Goal: Transaction & Acquisition: Purchase product/service

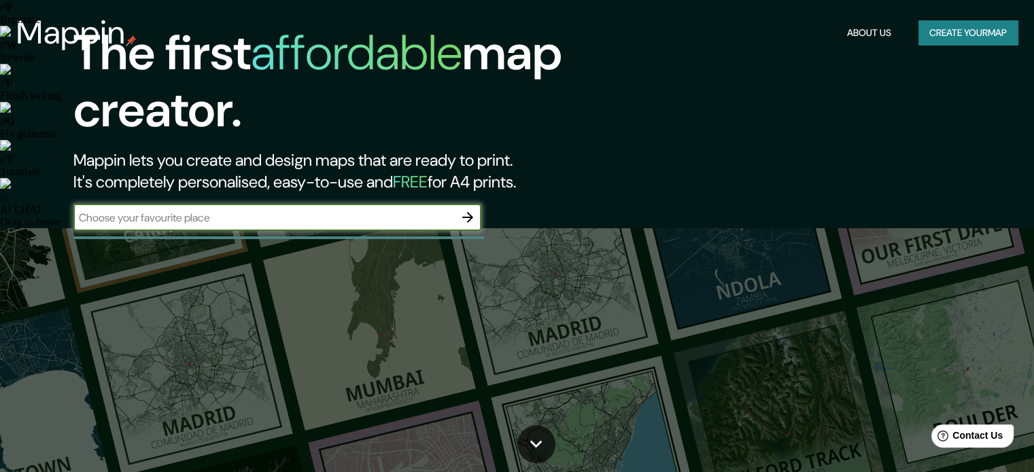
scroll to position [68, 0]
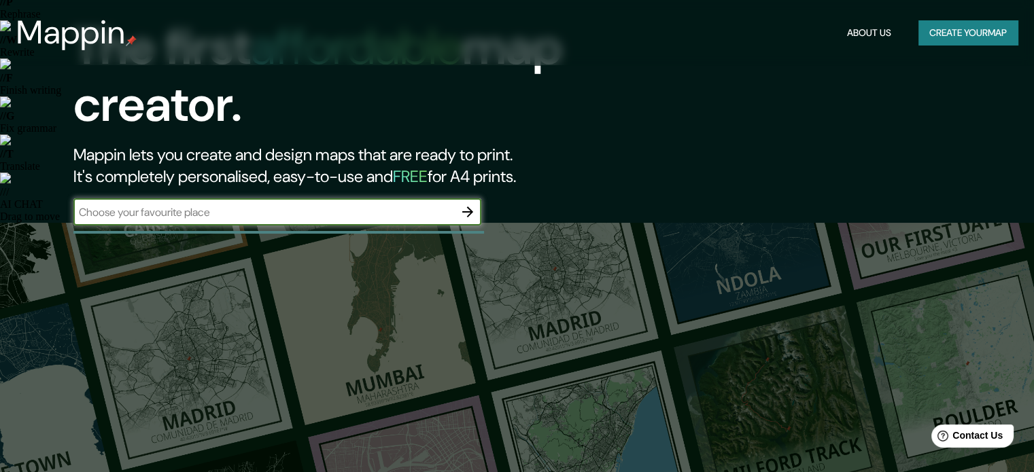
click at [412, 205] on input "text" at bounding box center [263, 213] width 381 height 16
type input "valledupar"
click at [467, 210] on icon "button" at bounding box center [467, 212] width 16 height 16
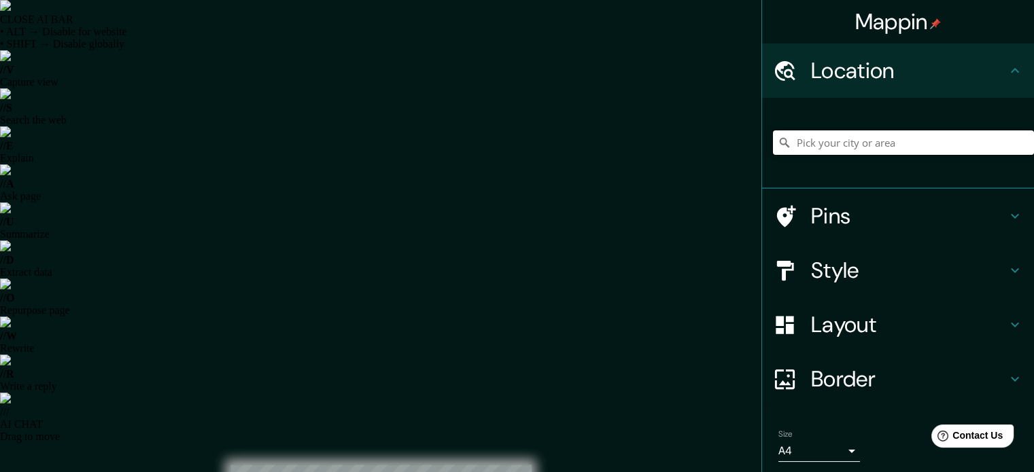
click at [869, 138] on input "Pick your city or area" at bounding box center [903, 142] width 261 height 24
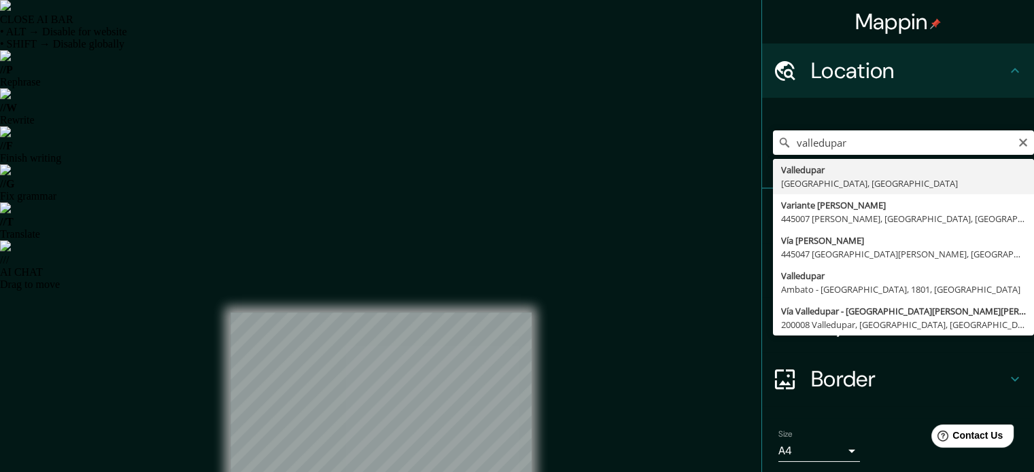
type input "Valledupar, [GEOGRAPHIC_DATA], [GEOGRAPHIC_DATA]"
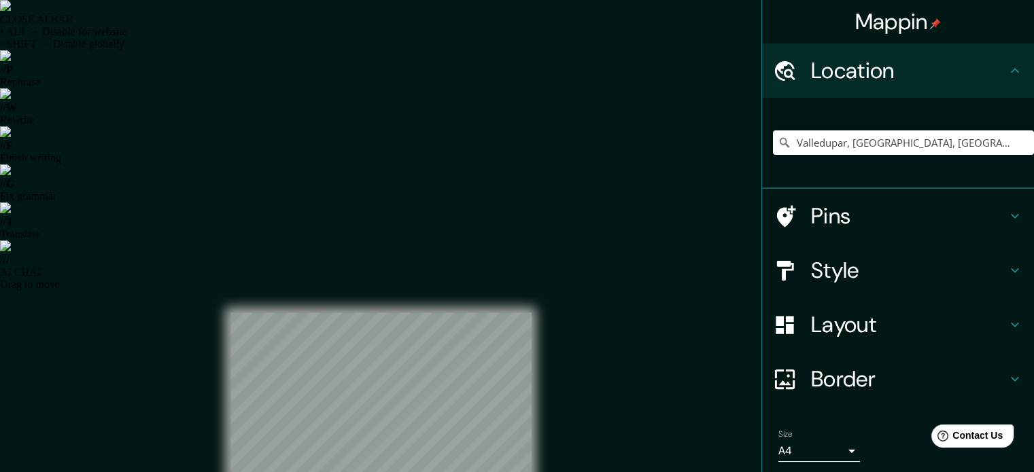
click at [897, 214] on h4 "Pins" at bounding box center [909, 215] width 196 height 27
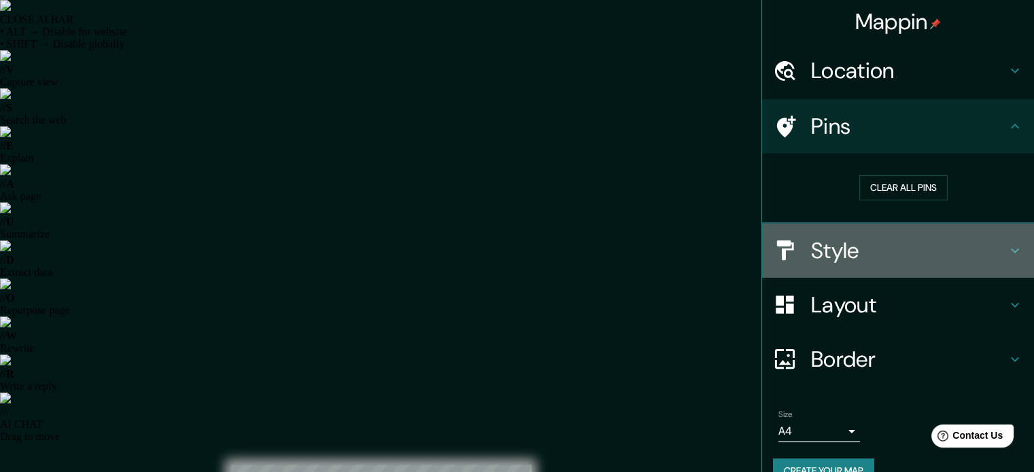
click at [864, 239] on h4 "Style" at bounding box center [909, 250] width 196 height 27
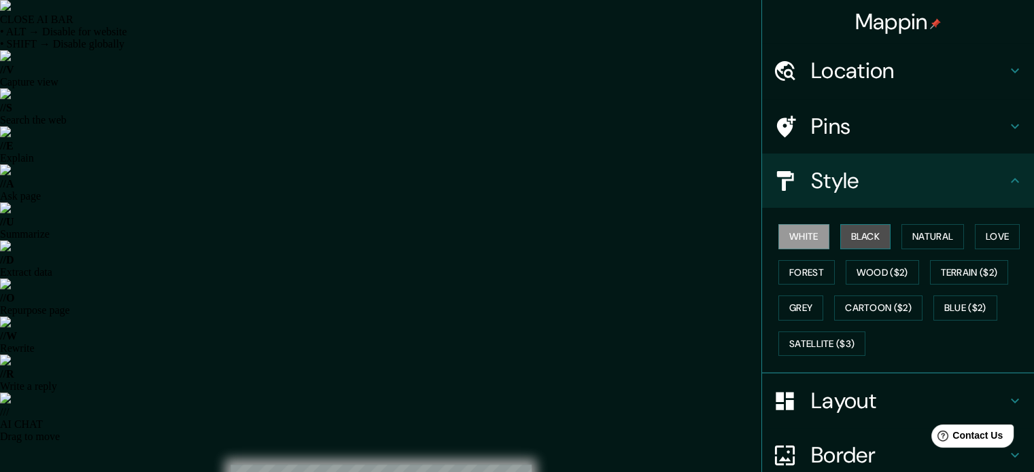
click at [852, 241] on button "Black" at bounding box center [865, 236] width 51 height 25
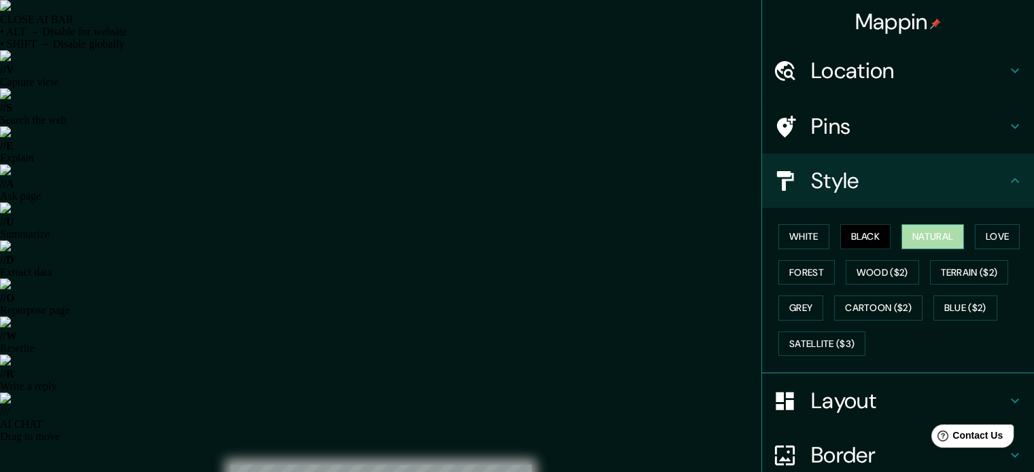
click at [908, 239] on button "Natural" at bounding box center [932, 236] width 63 height 25
click at [811, 268] on button "Forest" at bounding box center [806, 272] width 56 height 25
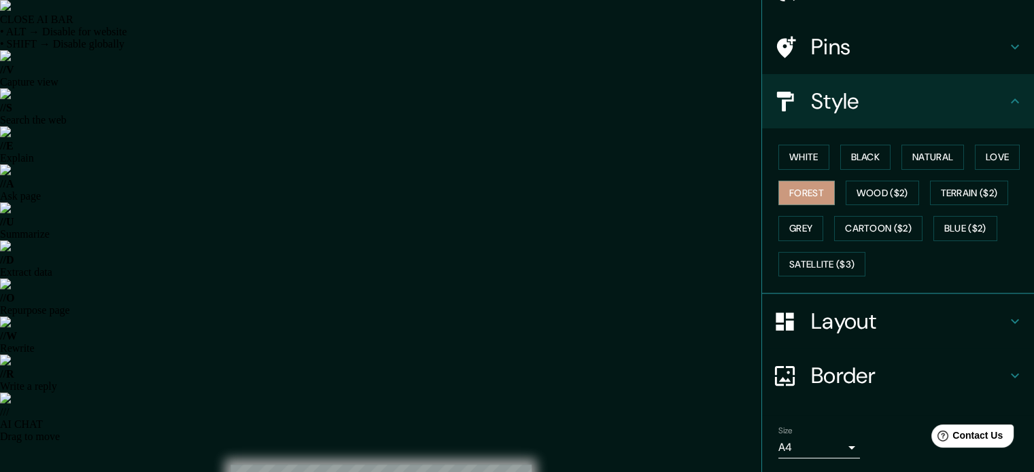
scroll to position [121, 0]
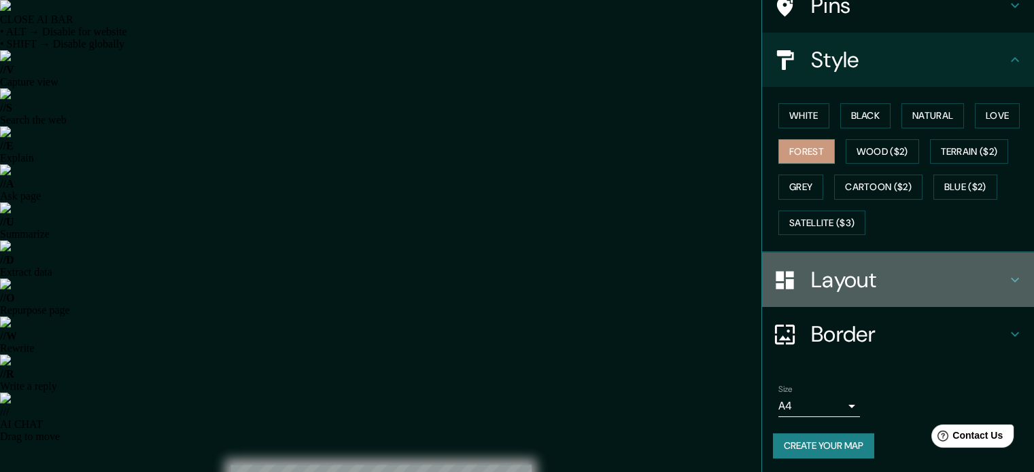
click at [881, 296] on div "Layout" at bounding box center [898, 280] width 272 height 54
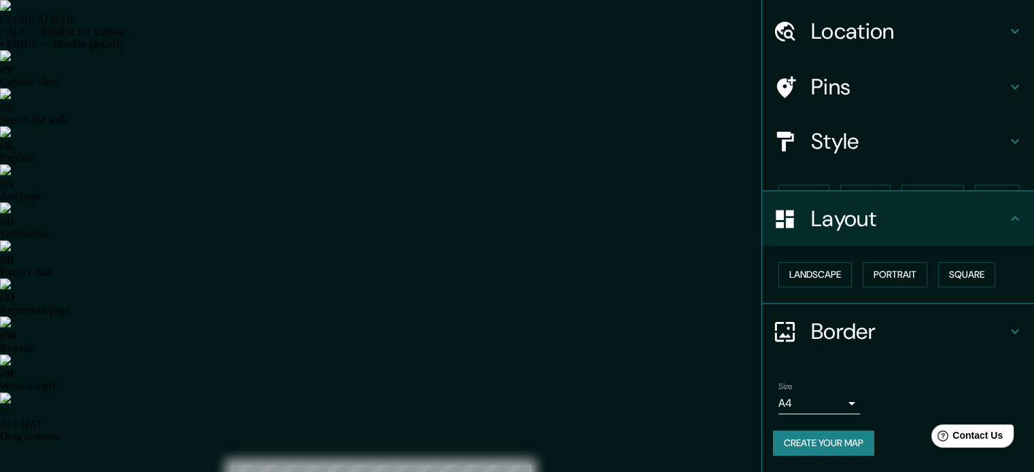
scroll to position [15, 0]
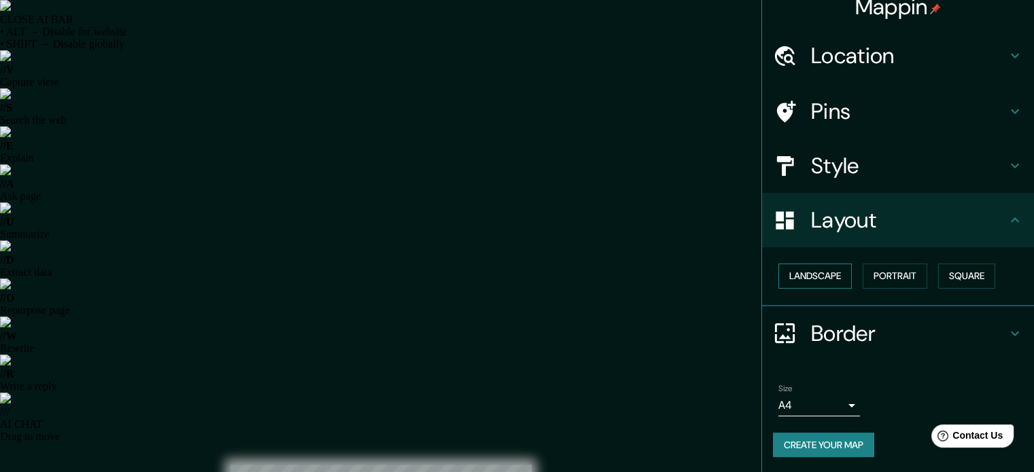
click at [833, 280] on button "Landscape" at bounding box center [814, 276] width 73 height 25
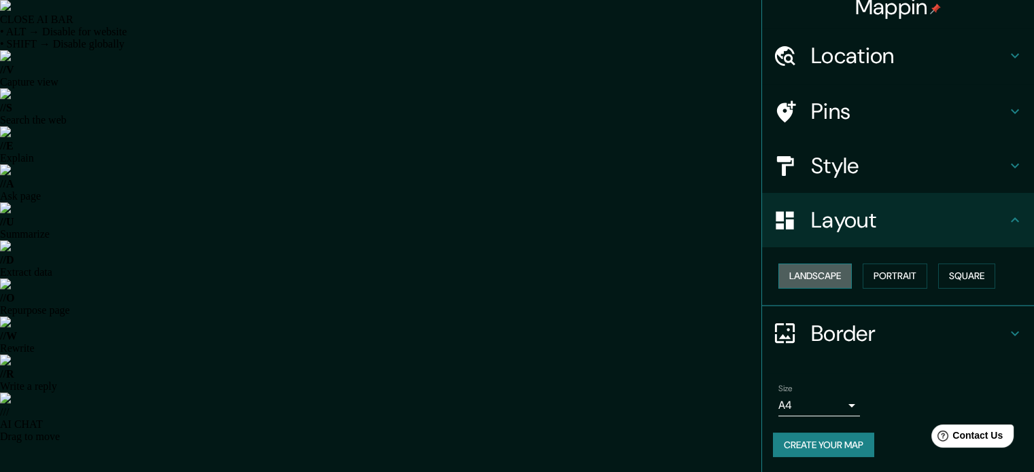
click at [833, 281] on button "Landscape" at bounding box center [814, 276] width 73 height 25
click at [875, 283] on button "Portrait" at bounding box center [894, 276] width 65 height 25
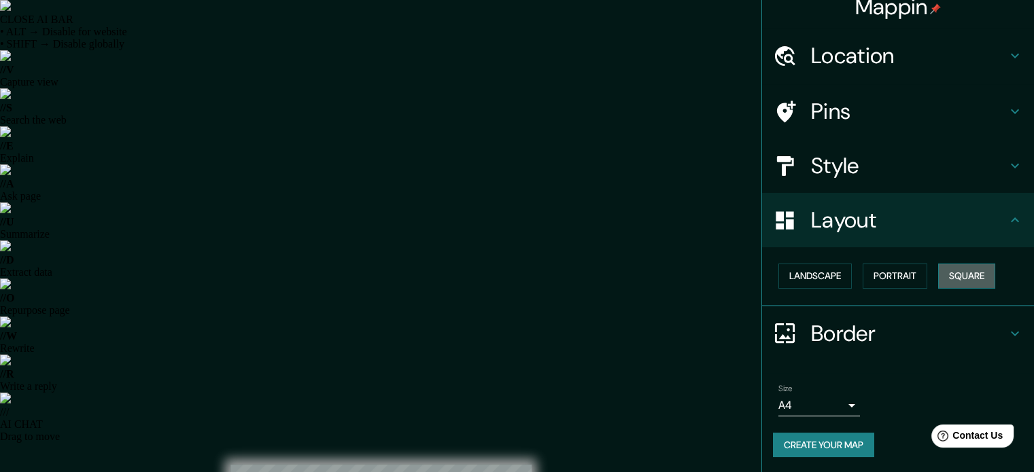
click at [938, 275] on button "Square" at bounding box center [966, 276] width 57 height 25
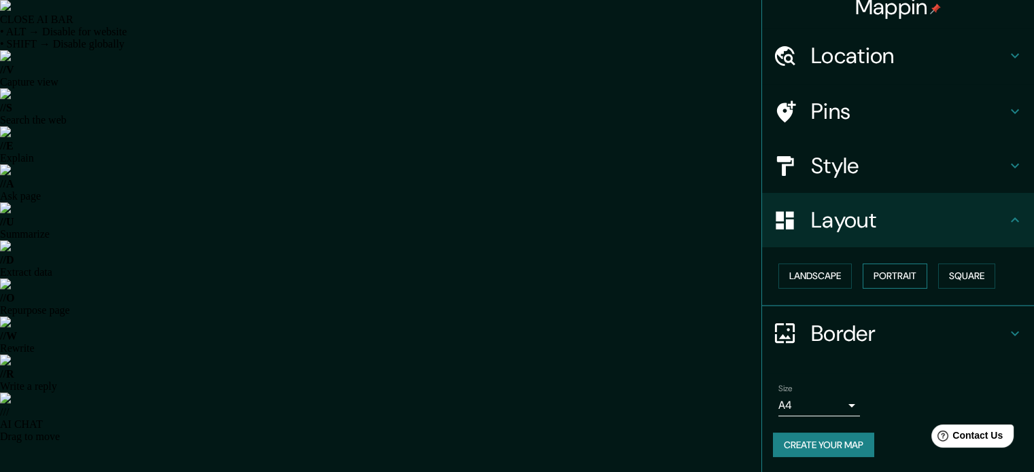
click at [871, 274] on button "Portrait" at bounding box center [894, 276] width 65 height 25
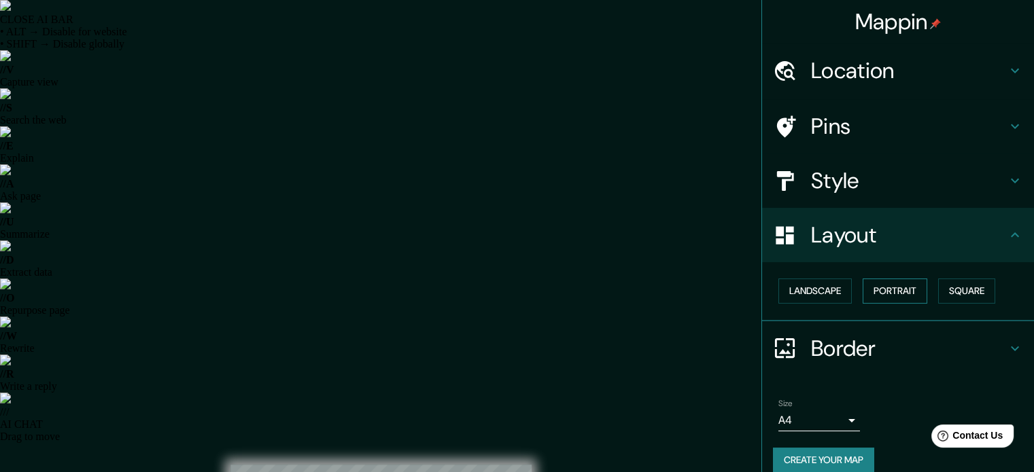
scroll to position [0, 0]
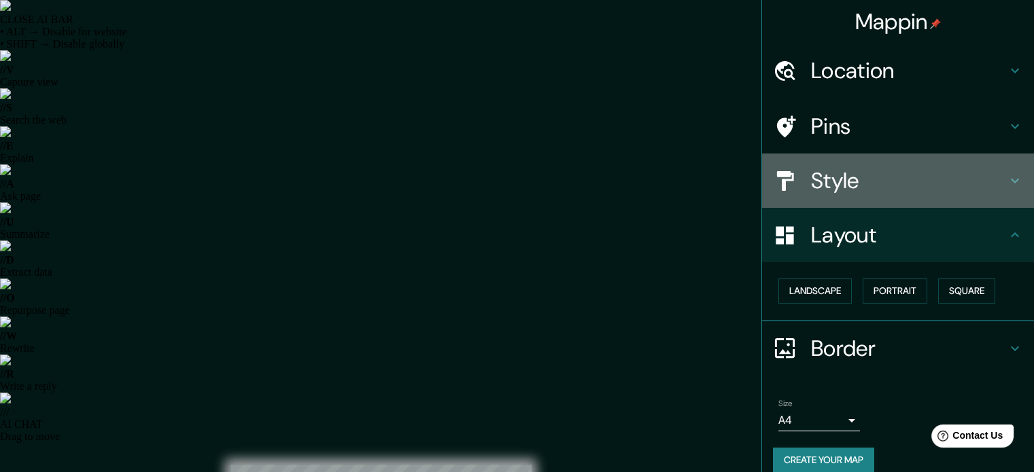
click at [857, 178] on h4 "Style" at bounding box center [909, 180] width 196 height 27
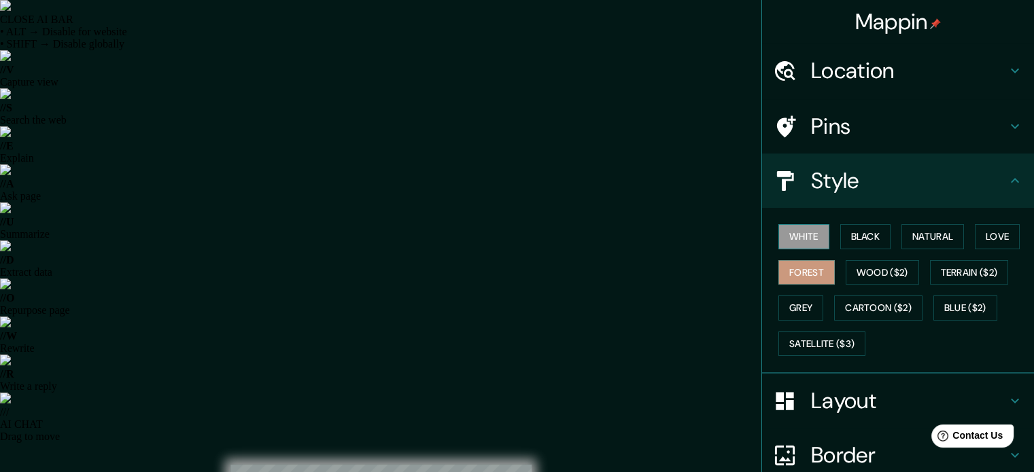
click at [805, 247] on button "White" at bounding box center [803, 236] width 51 height 25
click at [840, 246] on button "Black" at bounding box center [865, 236] width 51 height 25
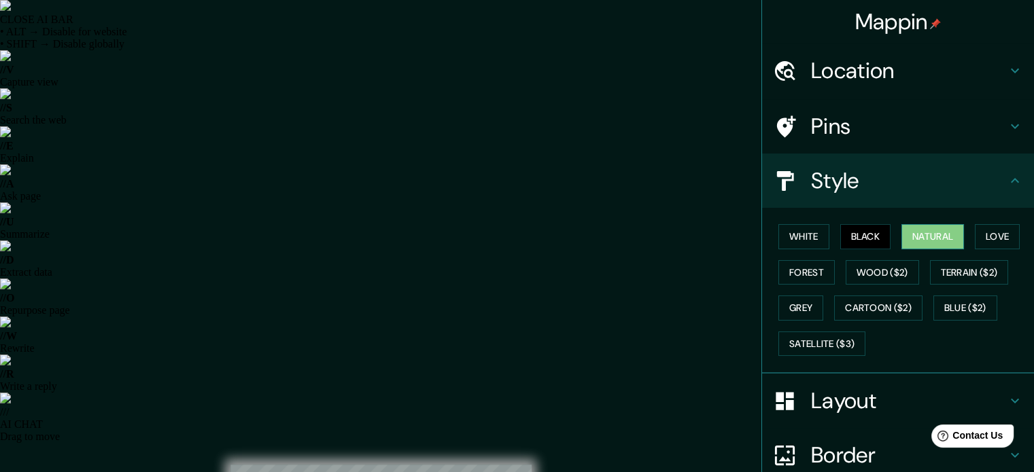
click at [905, 238] on button "Natural" at bounding box center [932, 236] width 63 height 25
click at [997, 229] on button "Love" at bounding box center [996, 236] width 45 height 25
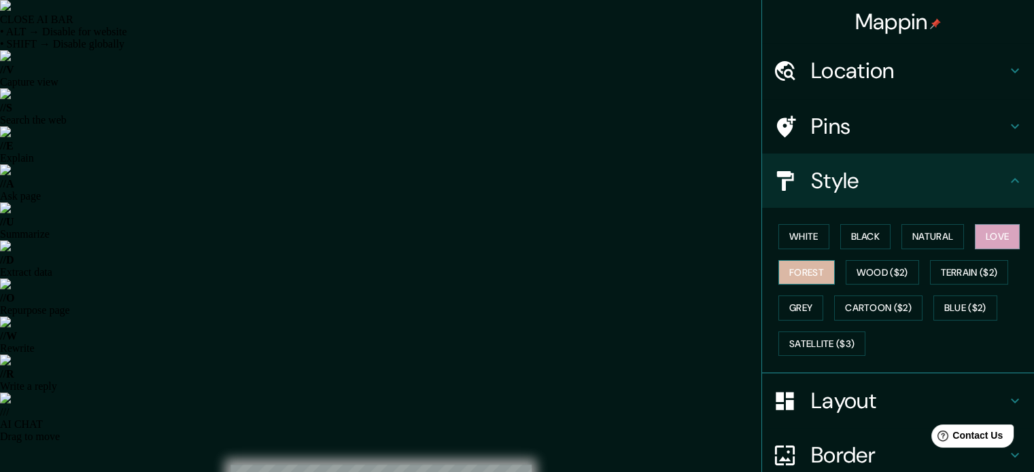
click at [812, 270] on button "Forest" at bounding box center [806, 272] width 56 height 25
click at [877, 134] on h4 "Pins" at bounding box center [909, 126] width 196 height 27
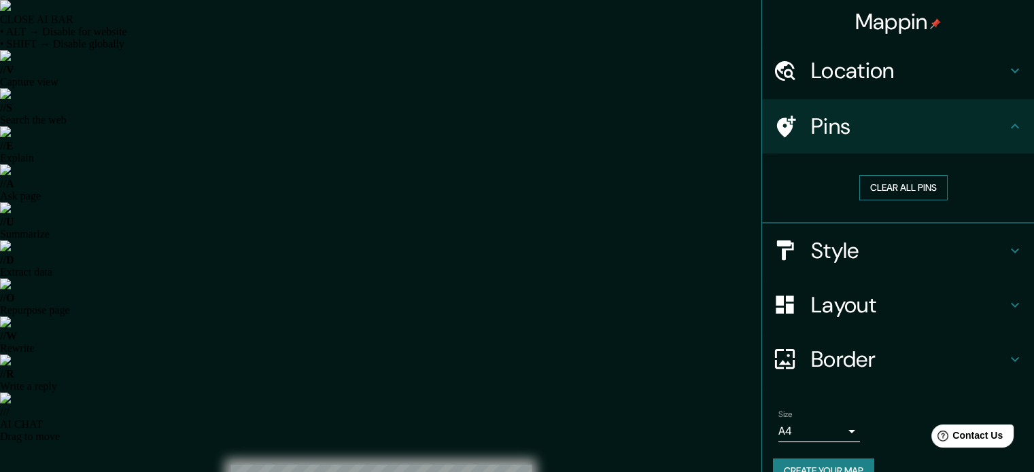
click at [877, 186] on button "Clear all pins" at bounding box center [903, 187] width 88 height 25
click at [878, 86] on div "Location" at bounding box center [898, 70] width 272 height 54
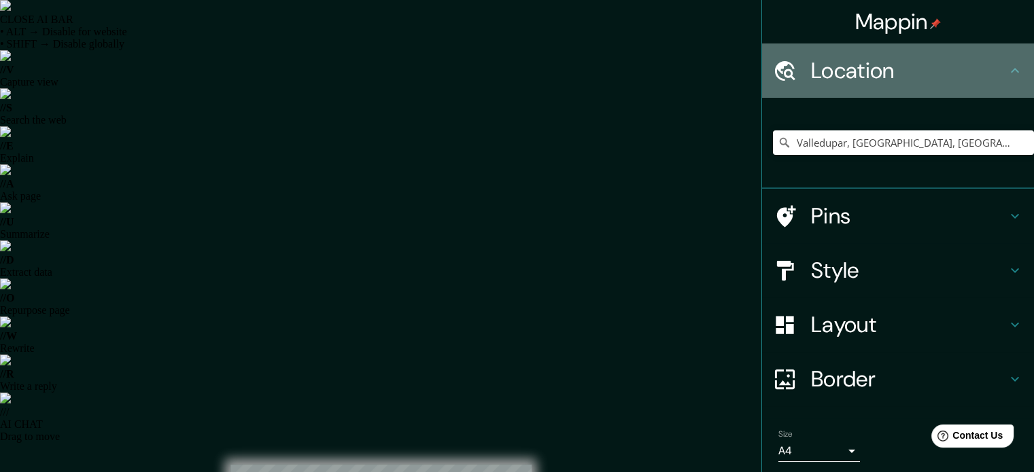
click at [878, 86] on div "Location" at bounding box center [898, 70] width 272 height 54
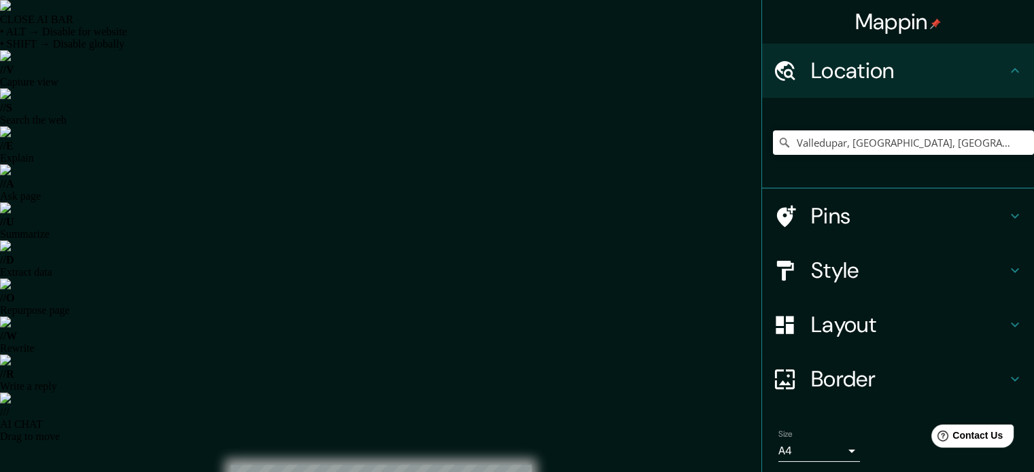
click at [871, 221] on h4 "Pins" at bounding box center [909, 215] width 196 height 27
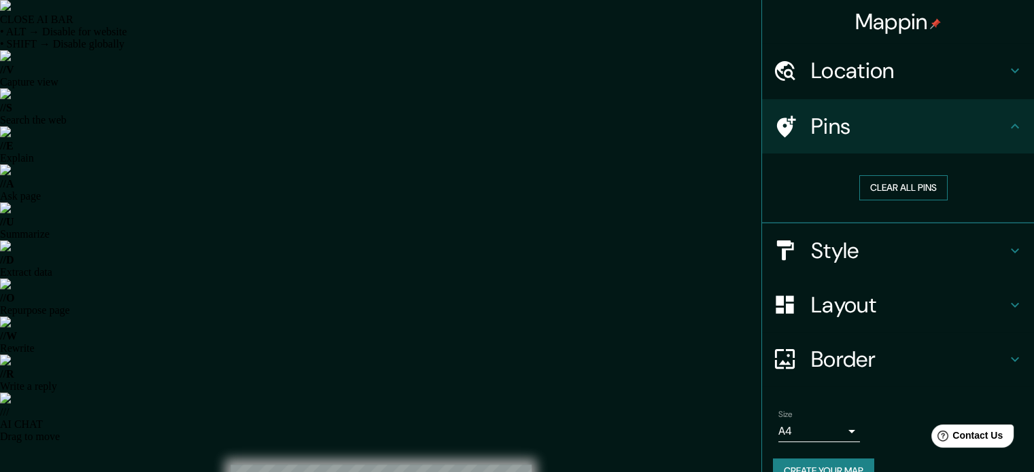
click at [884, 176] on button "Clear all pins" at bounding box center [903, 187] width 88 height 25
click at [881, 196] on button "Clear all pins" at bounding box center [903, 187] width 88 height 25
click at [866, 260] on h4 "Style" at bounding box center [909, 250] width 196 height 27
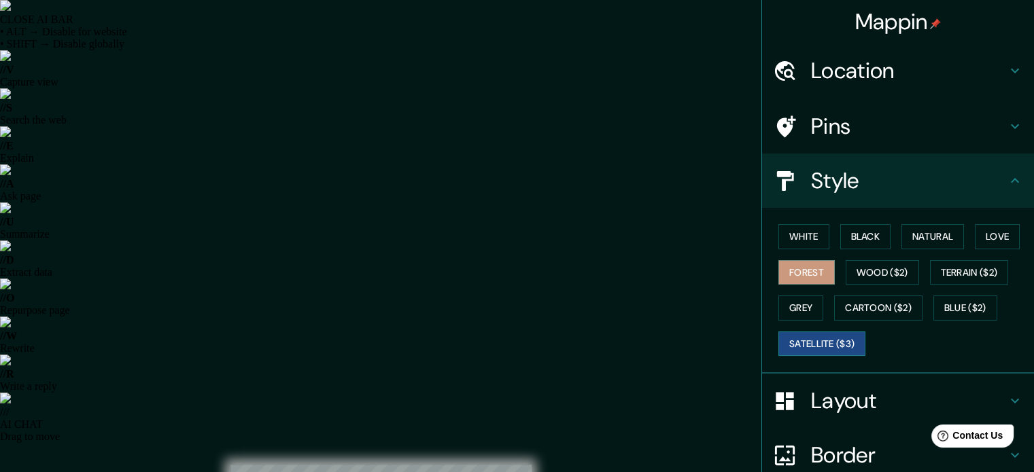
click at [849, 352] on button "Satellite ($3)" at bounding box center [821, 344] width 87 height 25
click at [860, 301] on button "Cartoon ($2)" at bounding box center [878, 308] width 88 height 25
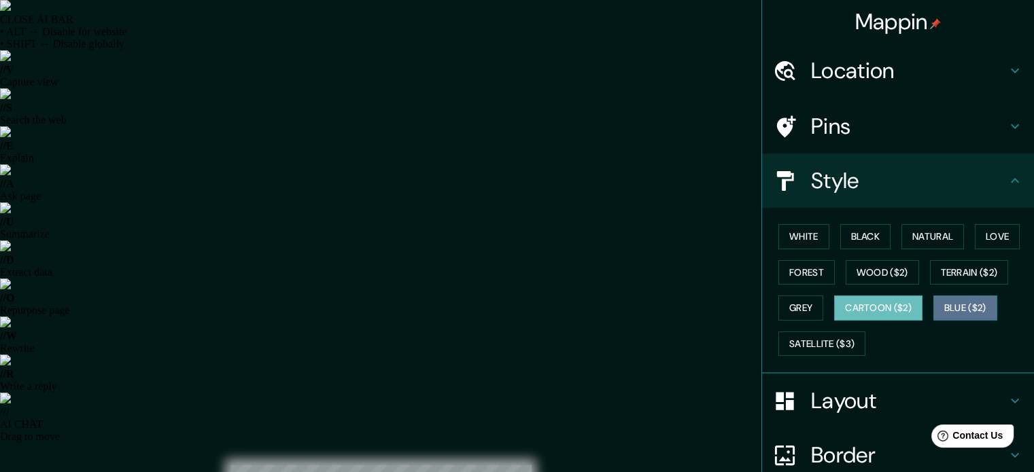
click at [943, 300] on button "Blue ($2)" at bounding box center [965, 308] width 64 height 25
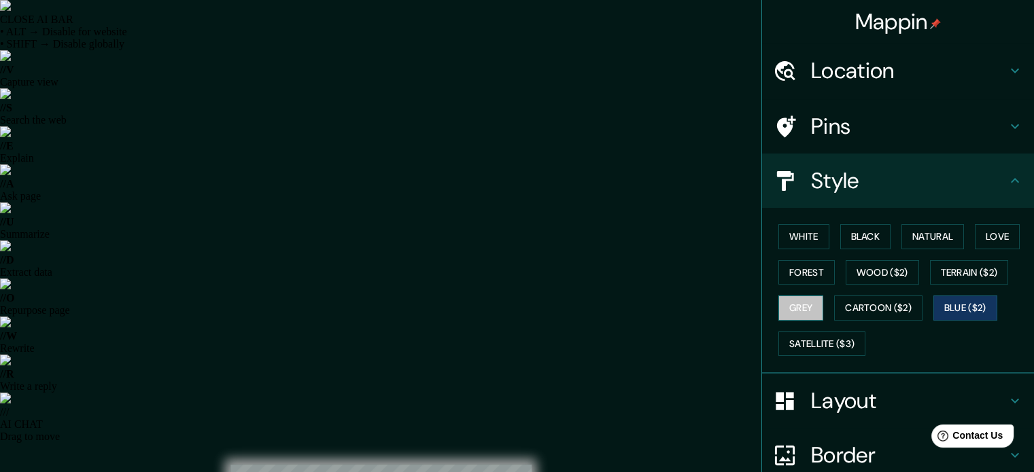
click at [807, 311] on button "Grey" at bounding box center [800, 308] width 45 height 25
click at [889, 264] on button "Wood ($2)" at bounding box center [881, 272] width 73 height 25
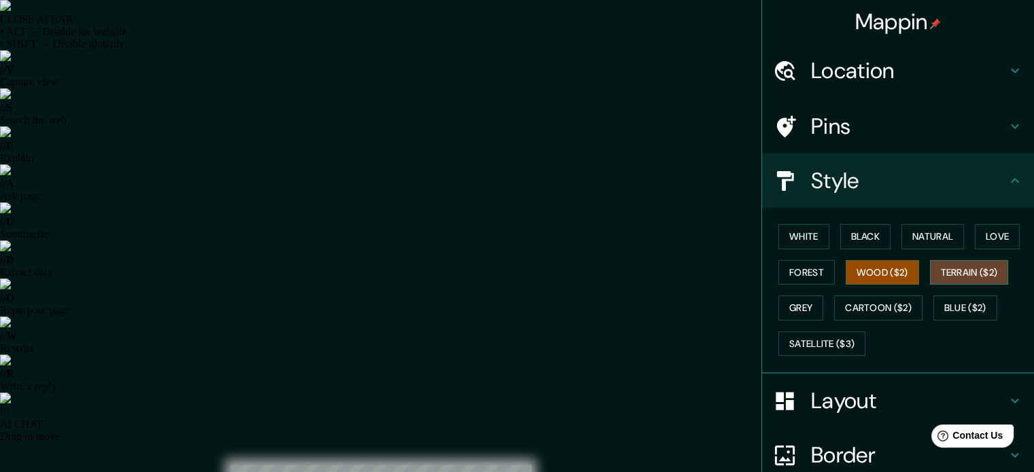
click at [947, 264] on button "Terrain ($2)" at bounding box center [969, 272] width 79 height 25
click at [807, 273] on button "Forest" at bounding box center [806, 272] width 56 height 25
